Goal: Find specific page/section: Find specific page/section

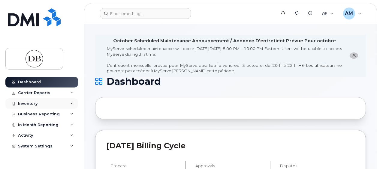
click at [21, 103] on div "Inventory" at bounding box center [28, 103] width 20 height 5
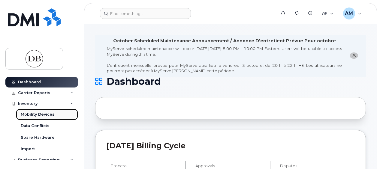
click at [45, 115] on div "Mobility Devices" at bounding box center [38, 114] width 34 height 5
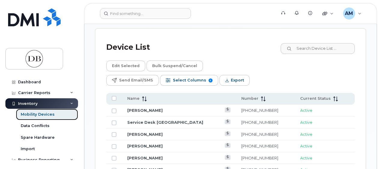
scroll to position [432, 0]
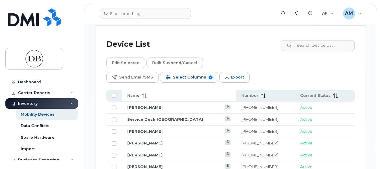
click at [143, 94] on icon at bounding box center [143, 94] width 2 height 1
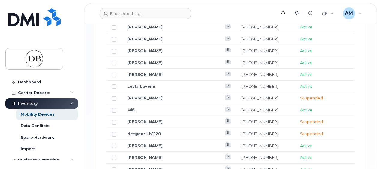
scroll to position [715, 0]
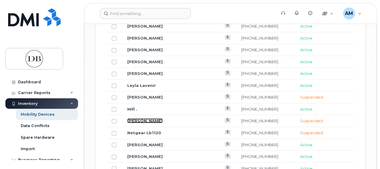
click at [134, 119] on link "[PERSON_NAME]" at bounding box center [144, 121] width 35 height 5
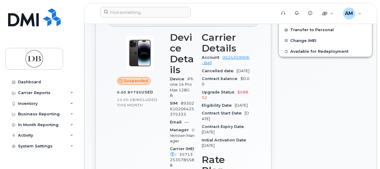
scroll to position [218, 0]
